Goal: Task Accomplishment & Management: Use online tool/utility

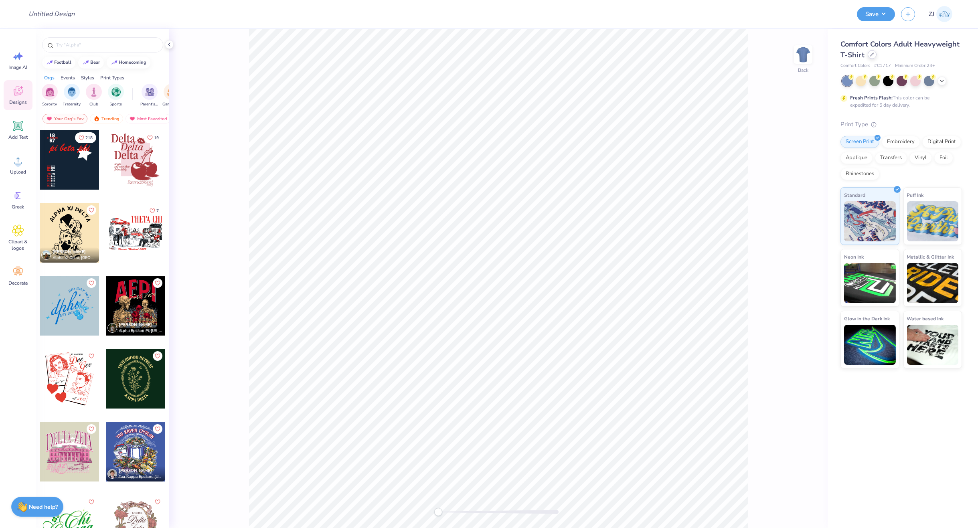
click at [870, 54] on icon at bounding box center [872, 55] width 4 height 4
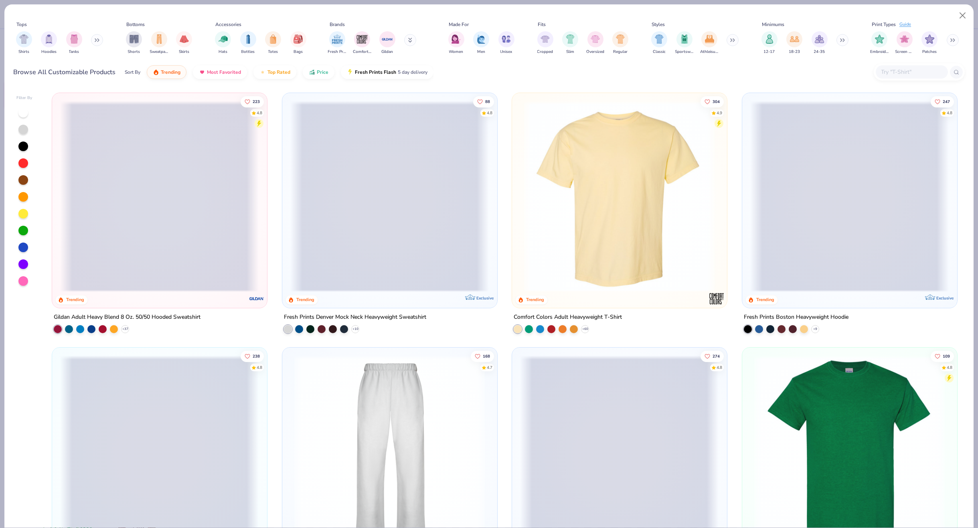
click at [910, 75] on input "text" at bounding box center [911, 71] width 62 height 9
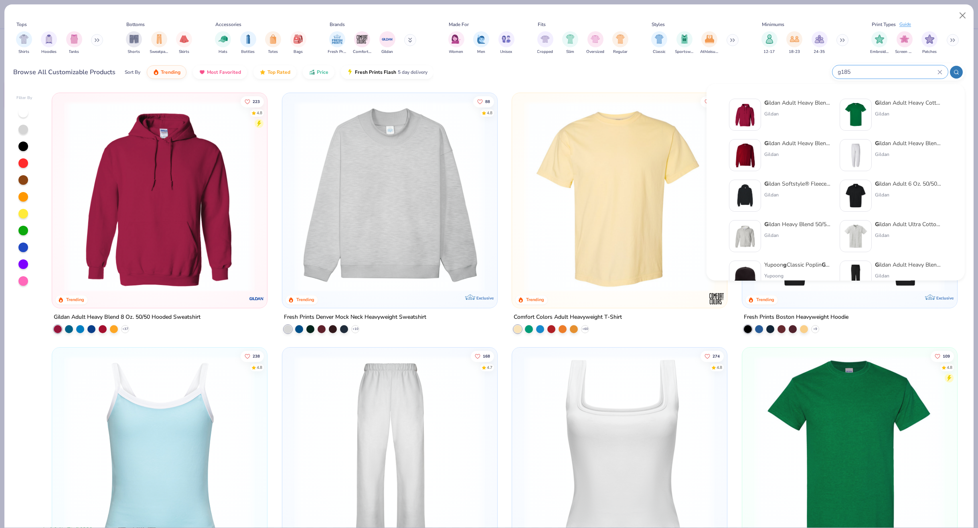
type input "g185"
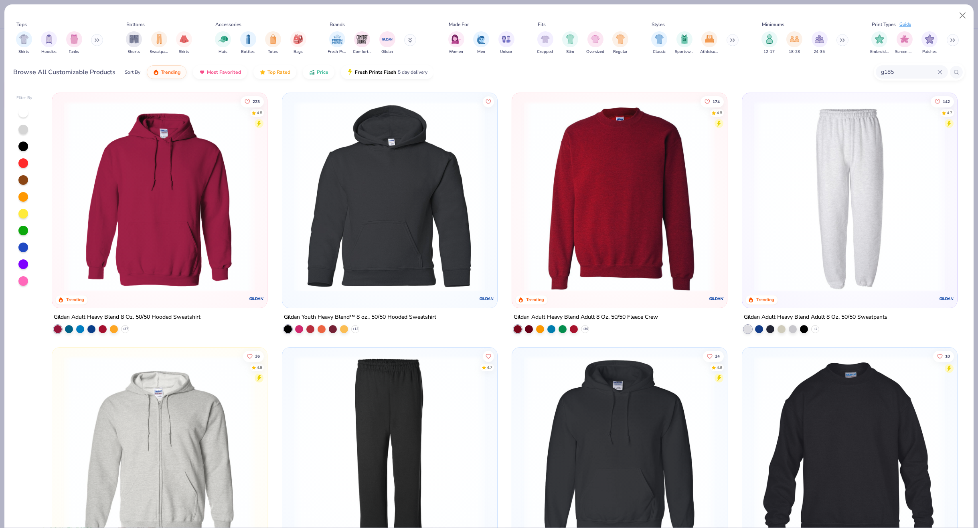
click at [897, 71] on input "g185" at bounding box center [908, 71] width 57 height 9
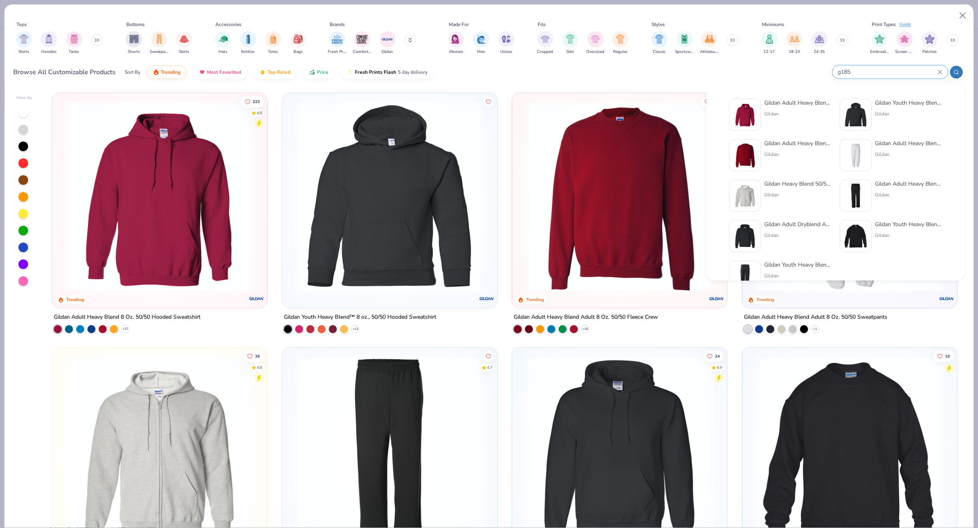
click at [772, 154] on div "Gildan" at bounding box center [797, 154] width 67 height 7
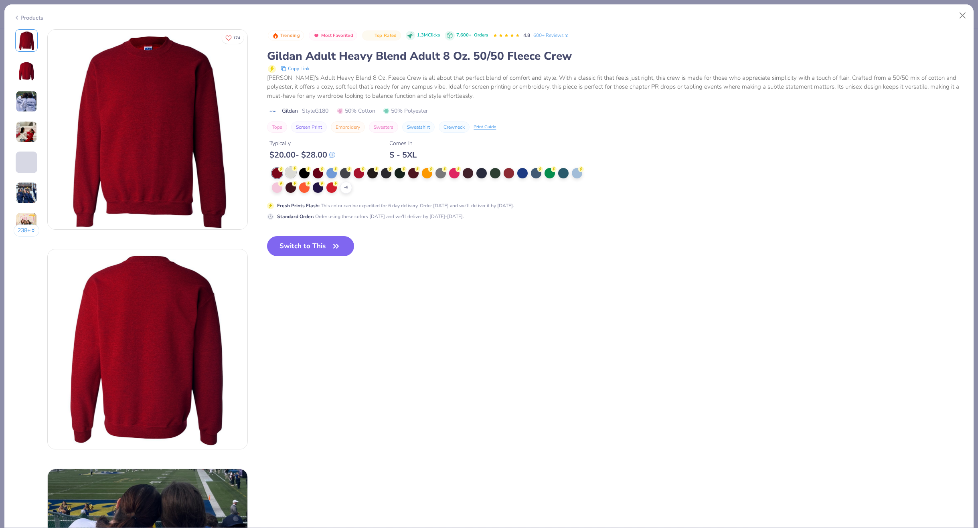
click at [290, 172] on div at bounding box center [290, 172] width 10 height 10
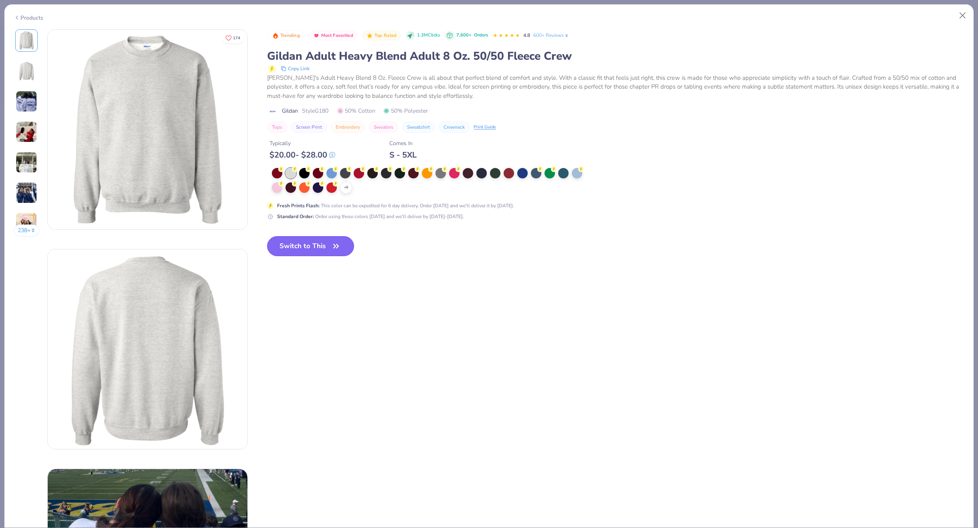
click at [332, 248] on icon "button" at bounding box center [335, 246] width 11 height 11
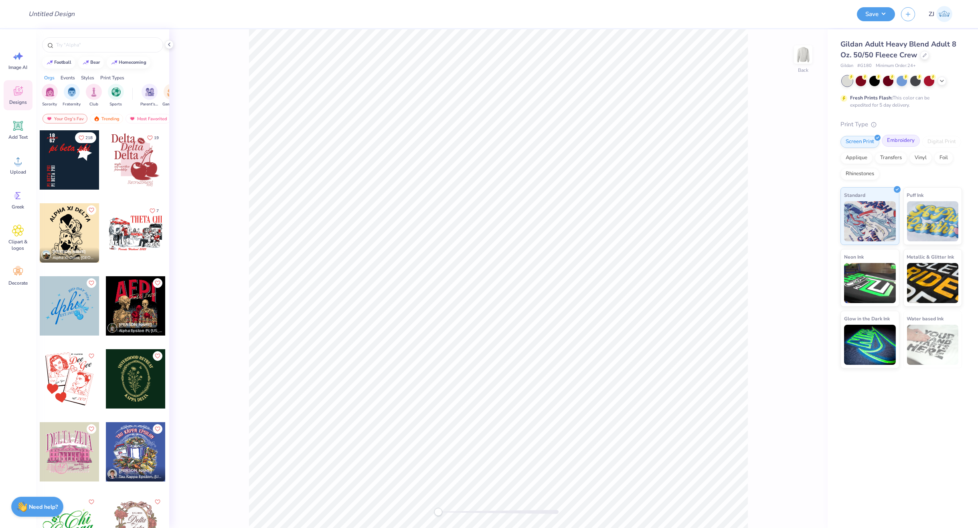
click at [906, 145] on div "Embroidery" at bounding box center [901, 141] width 38 height 12
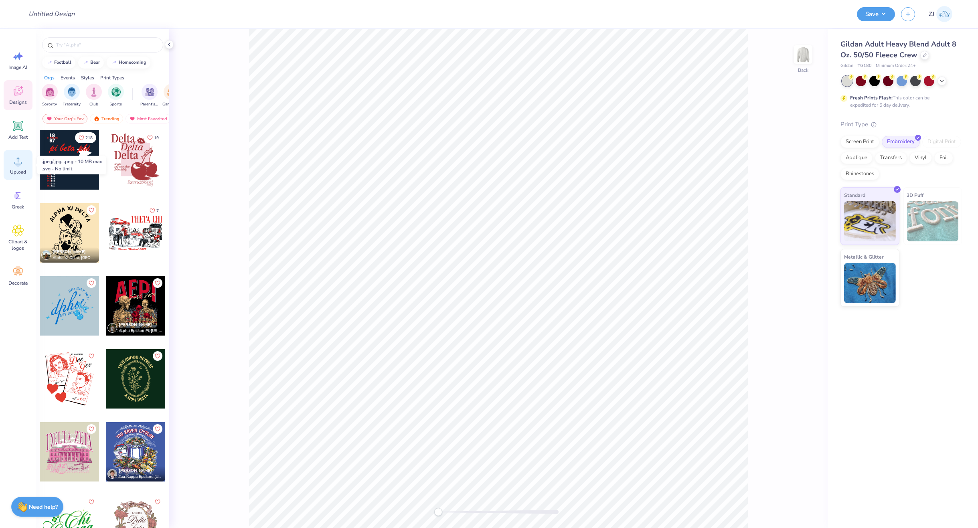
click at [20, 159] on icon at bounding box center [18, 161] width 12 height 12
click at [10, 129] on div "Add Text" at bounding box center [18, 130] width 29 height 30
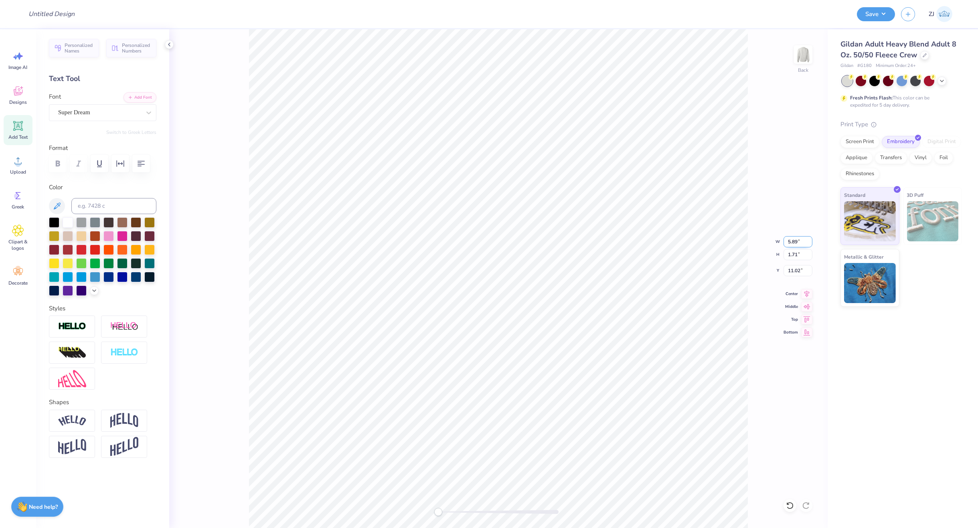
click at [797, 238] on input "5.89" at bounding box center [797, 241] width 29 height 11
click at [789, 241] on input "5.89" at bounding box center [797, 241] width 29 height 11
type input "12"
click at [791, 242] on input "5.89" at bounding box center [797, 241] width 29 height 11
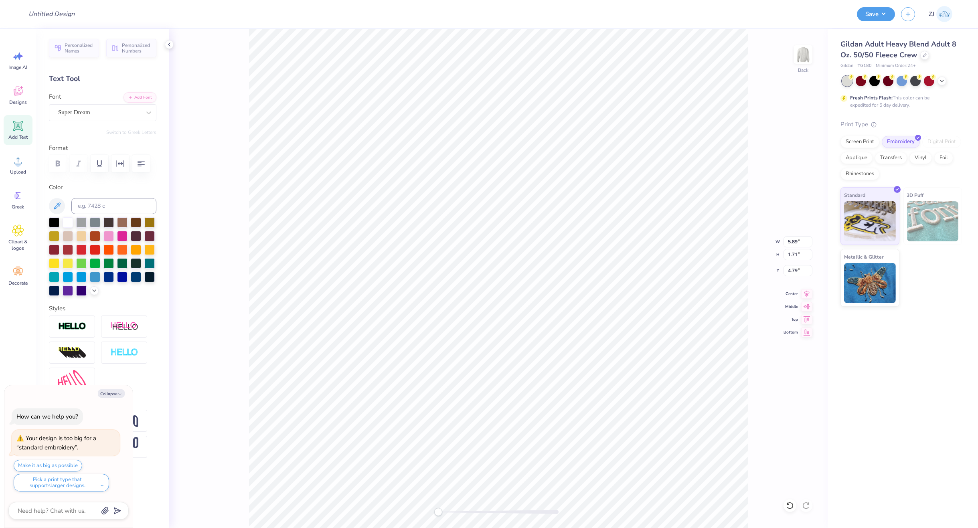
type input "4.79"
type textarea "x"
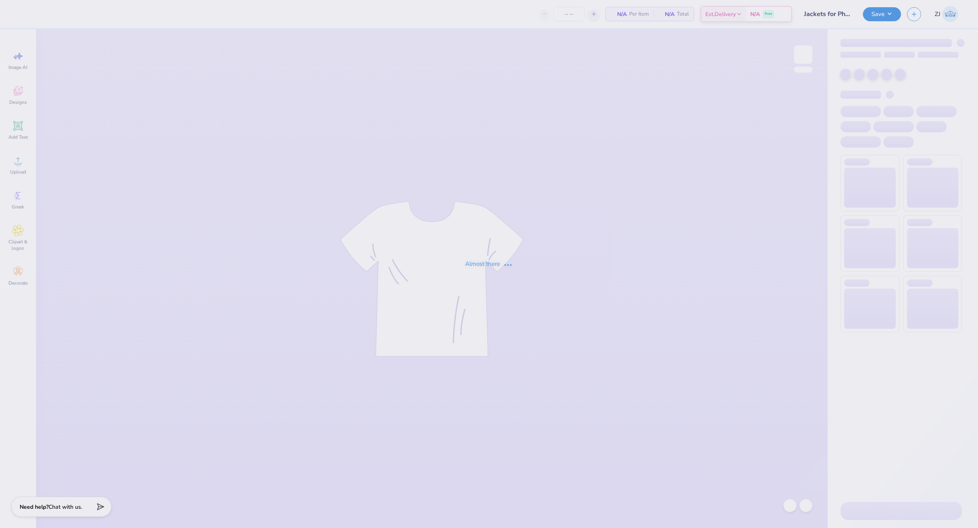
type input "24"
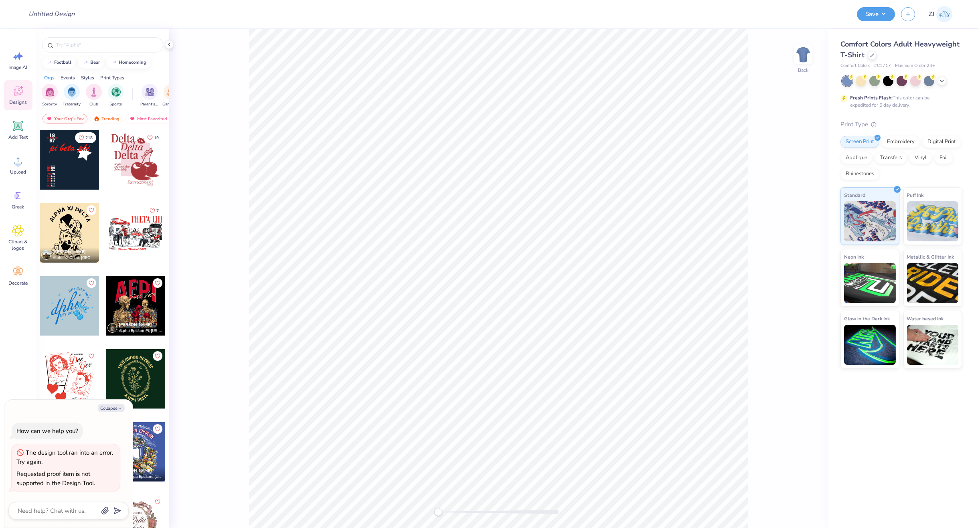
click at [801, 17] on div "Design Title" at bounding box center [436, 14] width 829 height 28
click at [872, 15] on button "Save" at bounding box center [876, 13] width 38 height 14
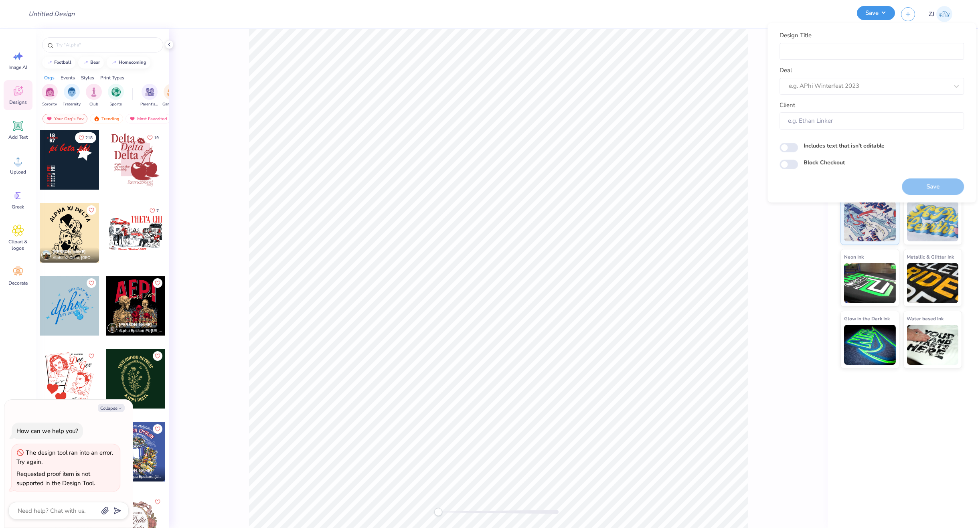
type textarea "x"
click at [745, 20] on div "Design Title" at bounding box center [436, 14] width 829 height 28
